Goal: Transaction & Acquisition: Obtain resource

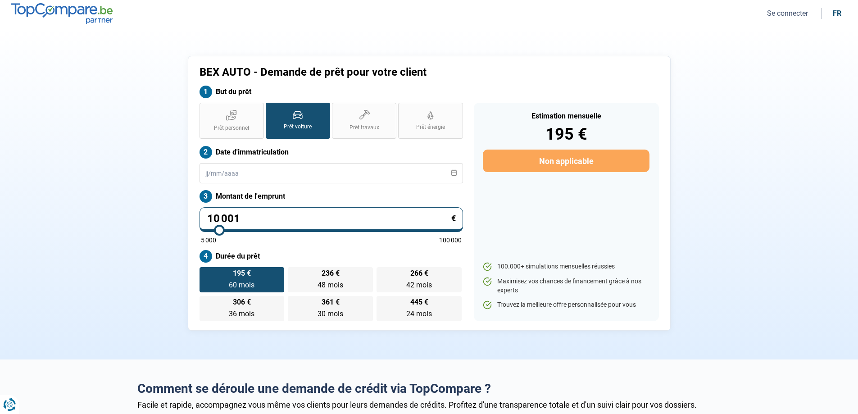
click at [770, 16] on button "Se connecter" at bounding box center [787, 13] width 46 height 9
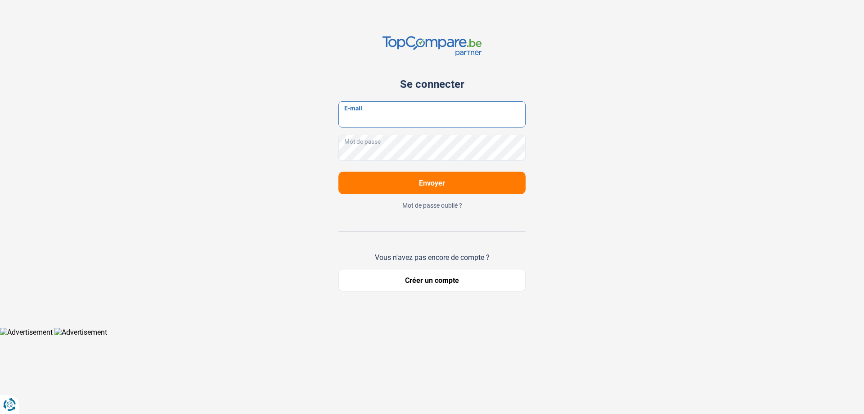
click at [381, 108] on input "E-mail" at bounding box center [432, 114] width 187 height 26
type input "[EMAIL_ADDRESS][DOMAIN_NAME]"
click at [339, 172] on button "Envoyer" at bounding box center [432, 183] width 187 height 23
